Goal: Information Seeking & Learning: Learn about a topic

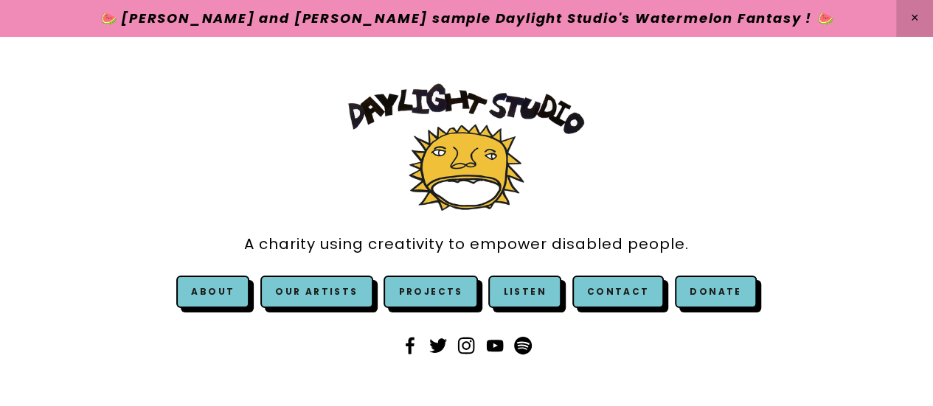
click at [489, 181] on img at bounding box center [466, 147] width 236 height 128
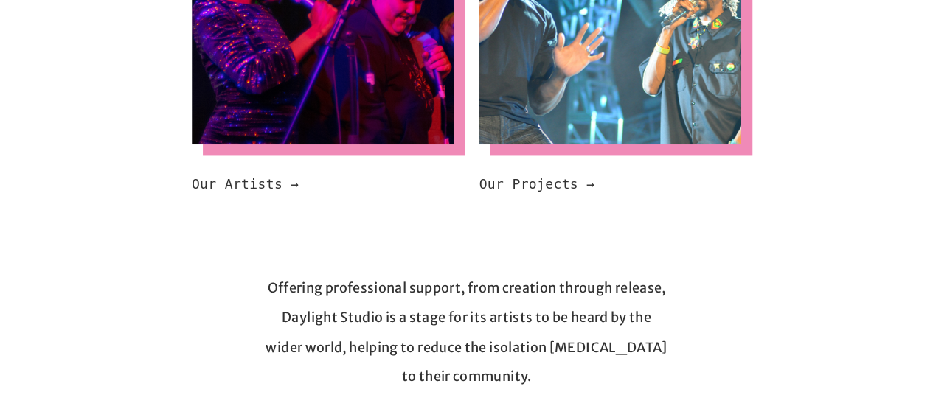
scroll to position [1062, 0]
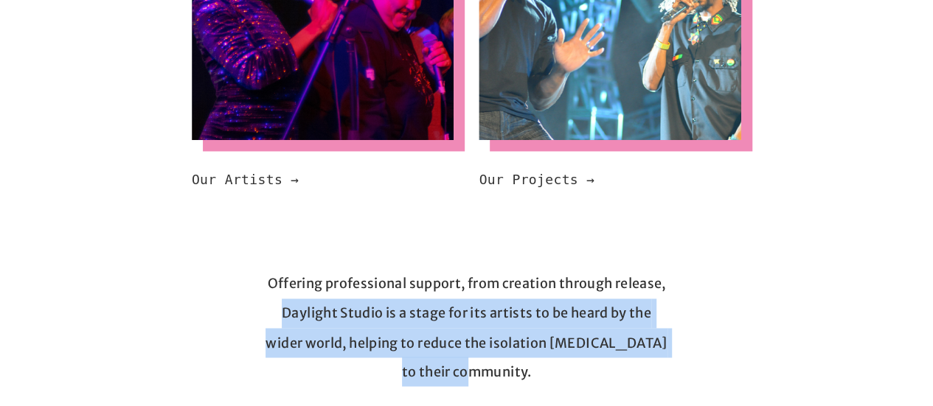
drag, startPoint x: 282, startPoint y: 313, endPoint x: 501, endPoint y: 377, distance: 228.1
click at [501, 377] on p "Offering professional support, from creation through release, Daylight Studio i…" at bounding box center [466, 327] width 406 height 117
copy p "Daylight Studio is a stage for its artists to be heard by the wider world, help…"
